Goal: Find specific page/section: Find specific page/section

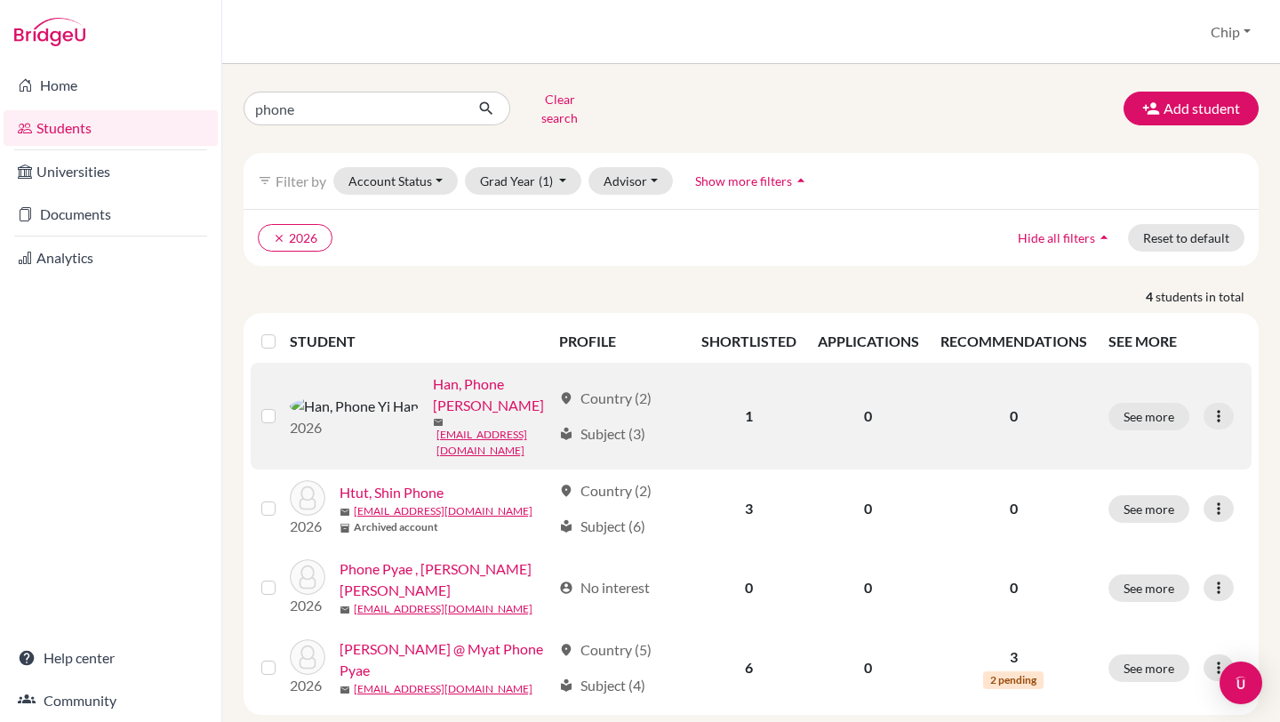
click at [433, 379] on link "Han, Phone [PERSON_NAME]" at bounding box center [492, 394] width 118 height 43
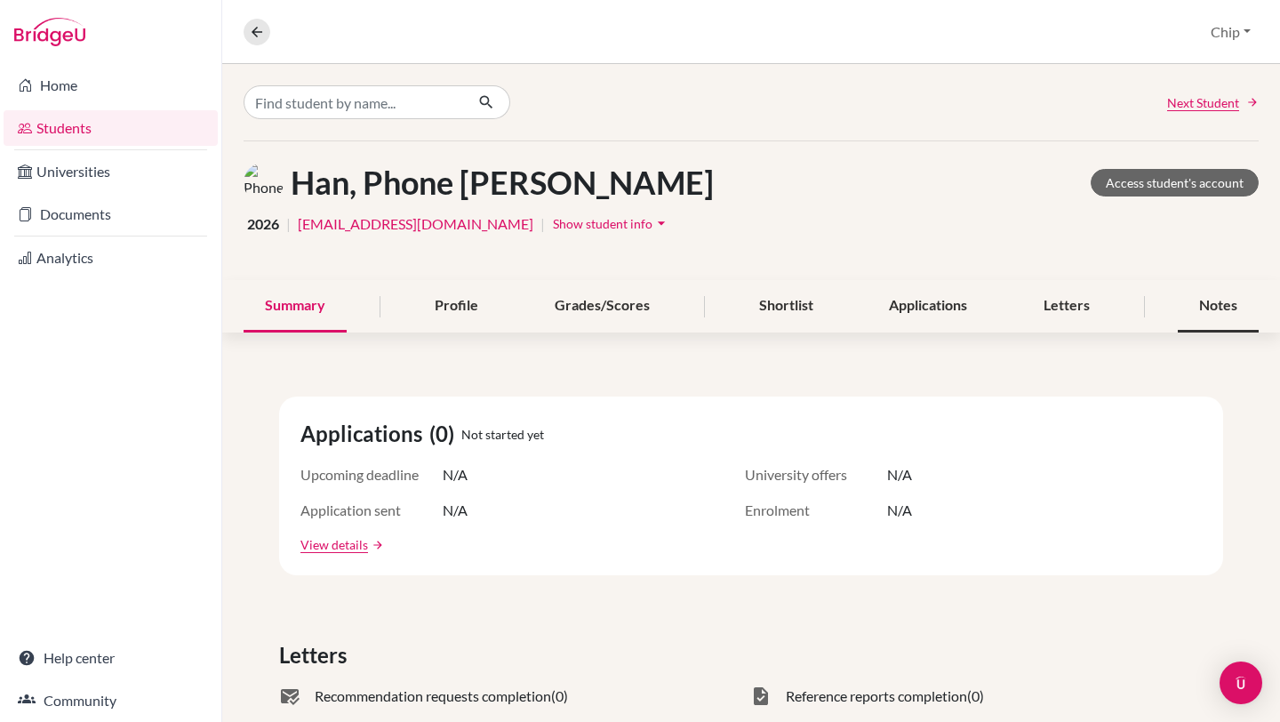
click at [1222, 306] on div "Notes" at bounding box center [1218, 306] width 81 height 52
